Goal: Task Accomplishment & Management: Manage account settings

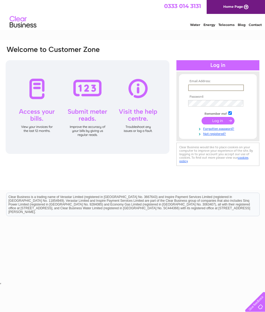
type input "[EMAIL_ADDRESS][DOMAIN_NAME]"
click at [218, 123] on input "submit" at bounding box center [218, 121] width 33 height 8
click at [214, 121] on input "submit" at bounding box center [218, 121] width 33 height 8
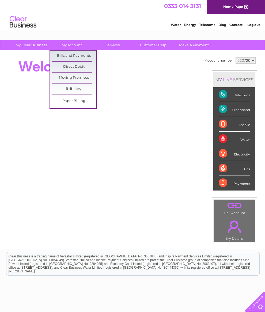
click at [69, 57] on link "Bills and Payments" at bounding box center [74, 56] width 44 height 11
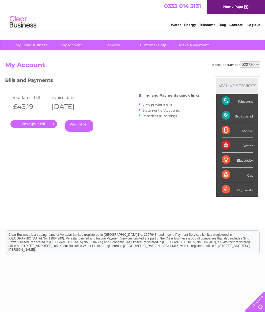
click at [32, 123] on link "." at bounding box center [33, 124] width 47 height 8
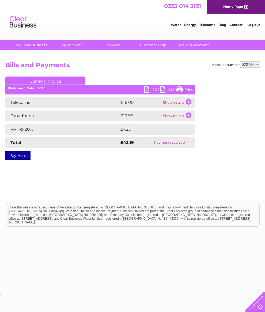
click at [148, 94] on link "PDF" at bounding box center [152, 91] width 16 height 8
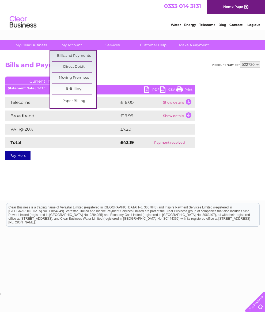
click at [68, 58] on link "Bills and Payments" at bounding box center [74, 56] width 44 height 11
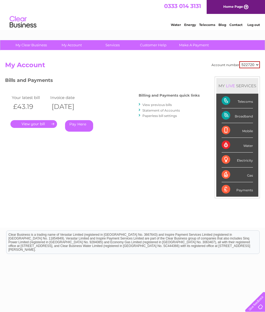
click at [147, 103] on link "View previous bills" at bounding box center [157, 105] width 29 height 4
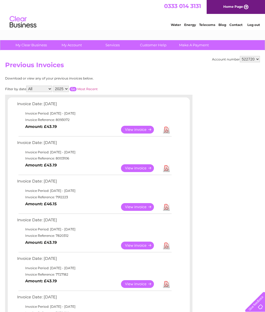
click at [133, 171] on link "View" at bounding box center [140, 169] width 39 height 8
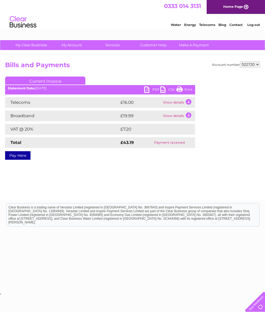
click at [146, 89] on link "PDF" at bounding box center [152, 91] width 16 height 8
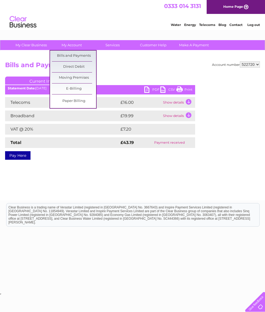
click at [70, 55] on link "Bills and Payments" at bounding box center [74, 56] width 44 height 11
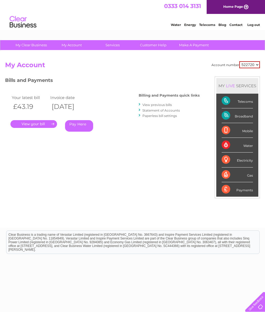
click at [143, 103] on link "View previous bills" at bounding box center [157, 105] width 29 height 4
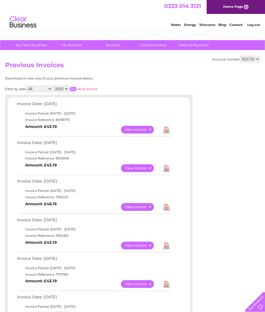
click at [167, 211] on link "Download" at bounding box center [166, 207] width 7 height 8
click at [252, 27] on link "Log out" at bounding box center [254, 25] width 13 height 4
